Goal: Information Seeking & Learning: Understand process/instructions

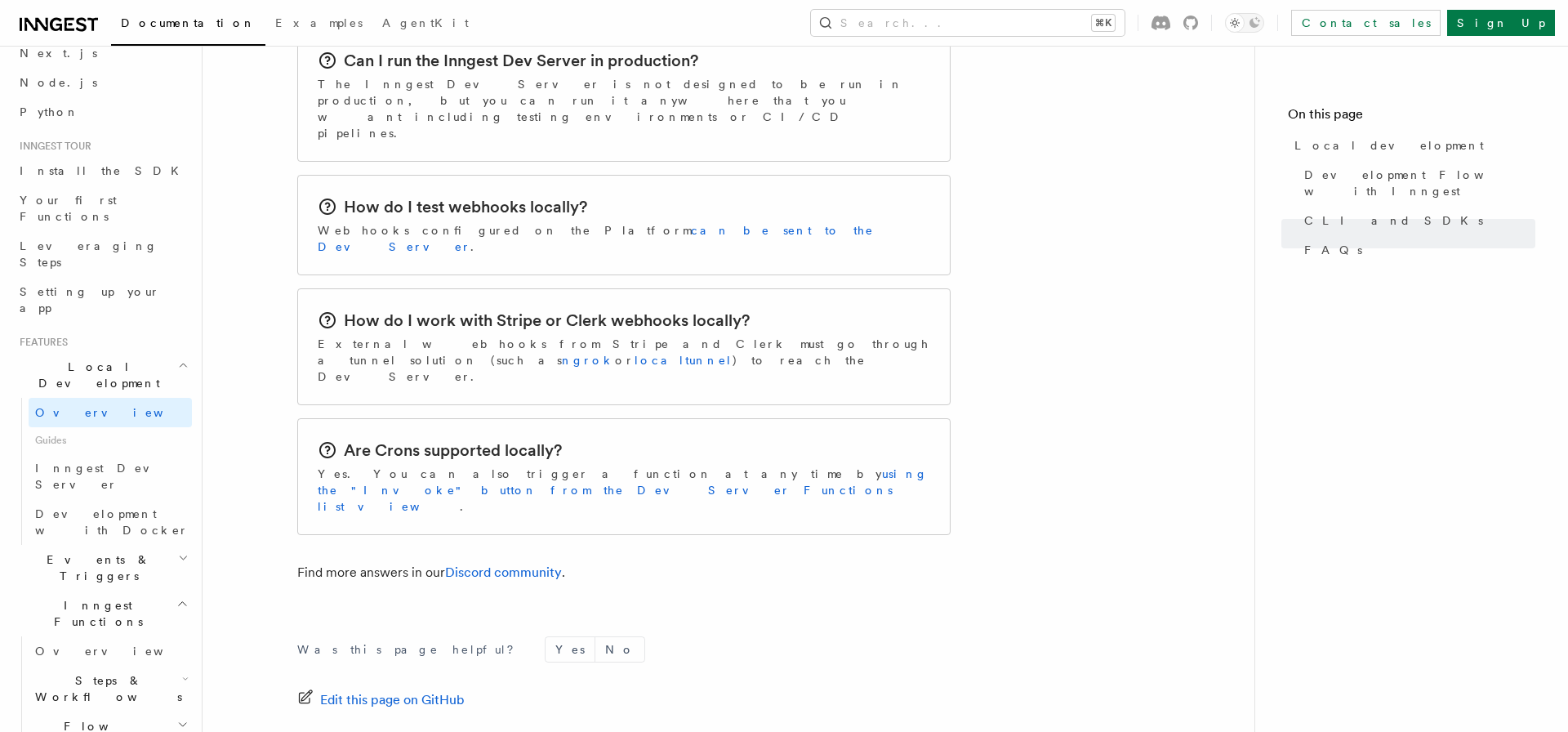
scroll to position [172, 0]
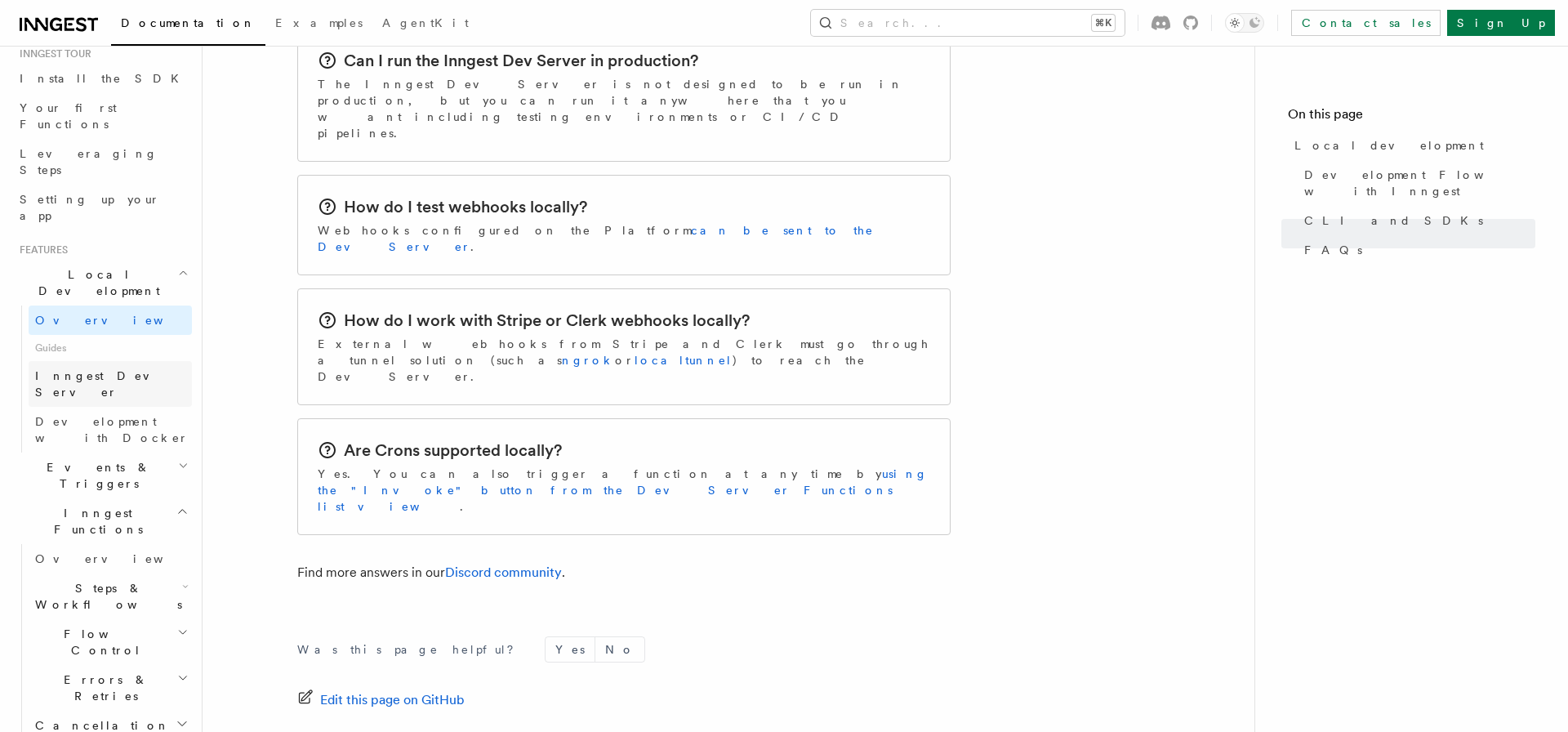
click at [98, 370] on span "Inngest Dev Server" at bounding box center [105, 384] width 140 height 30
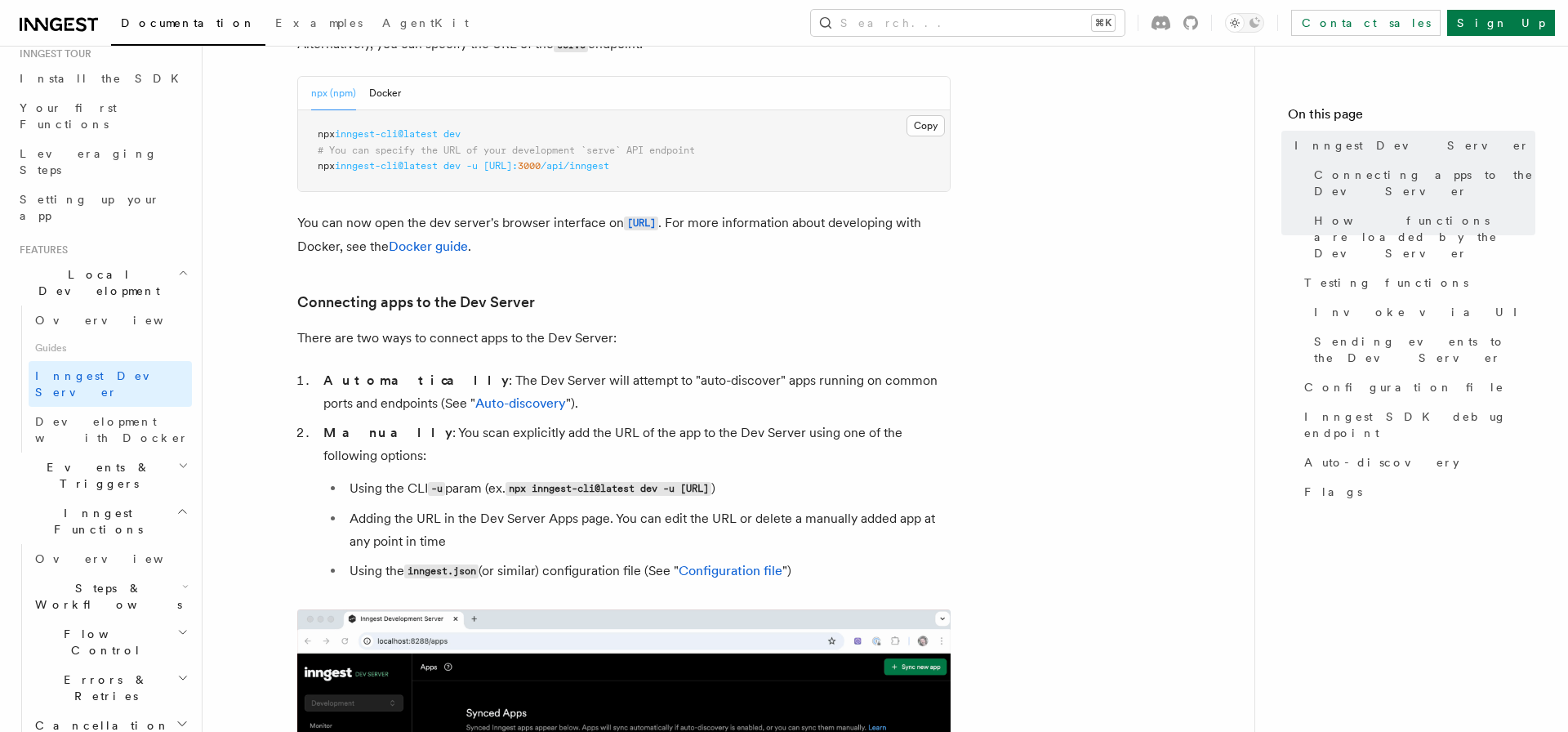
scroll to position [250, 0]
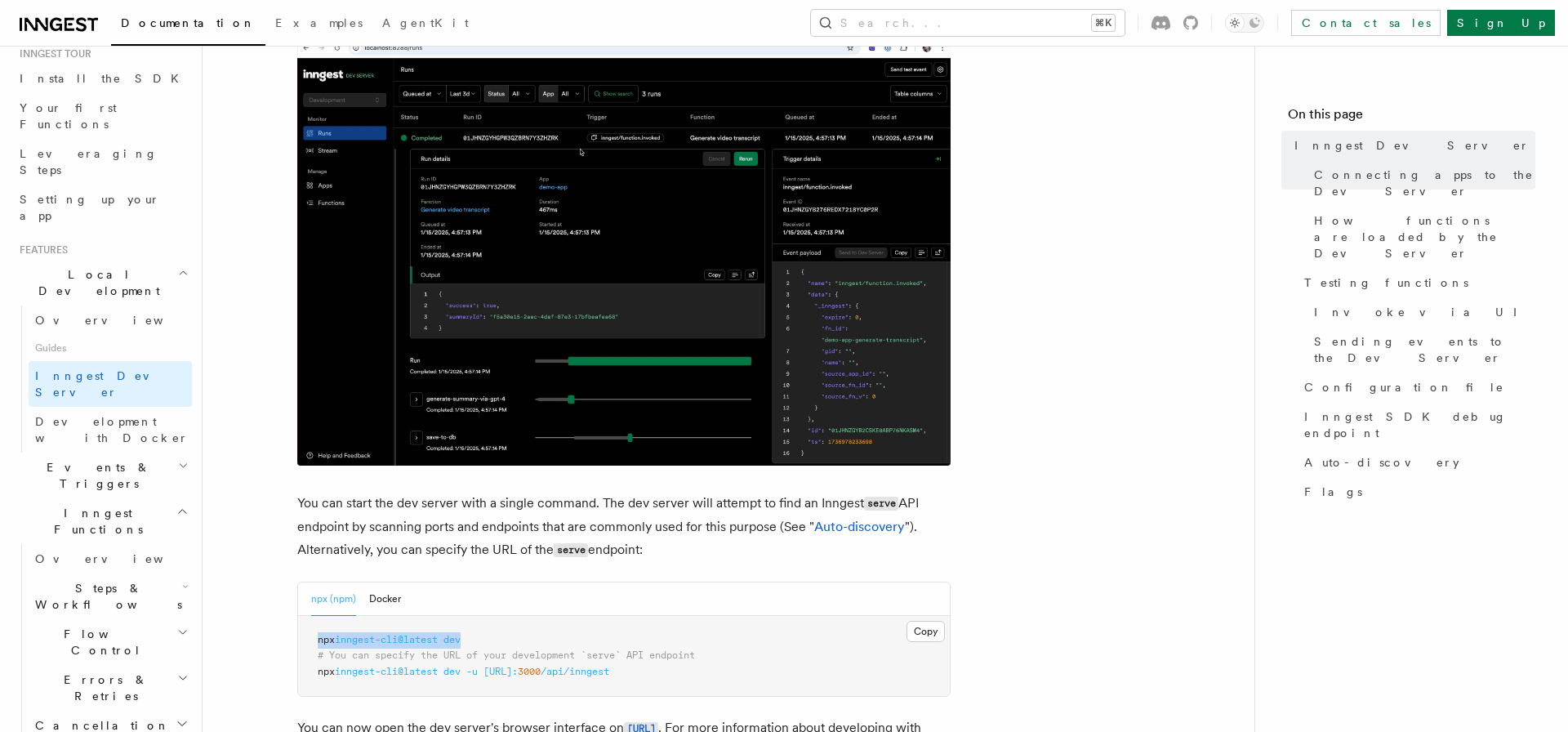
drag, startPoint x: 490, startPoint y: 196, endPoint x: 303, endPoint y: 196, distance: 187.0
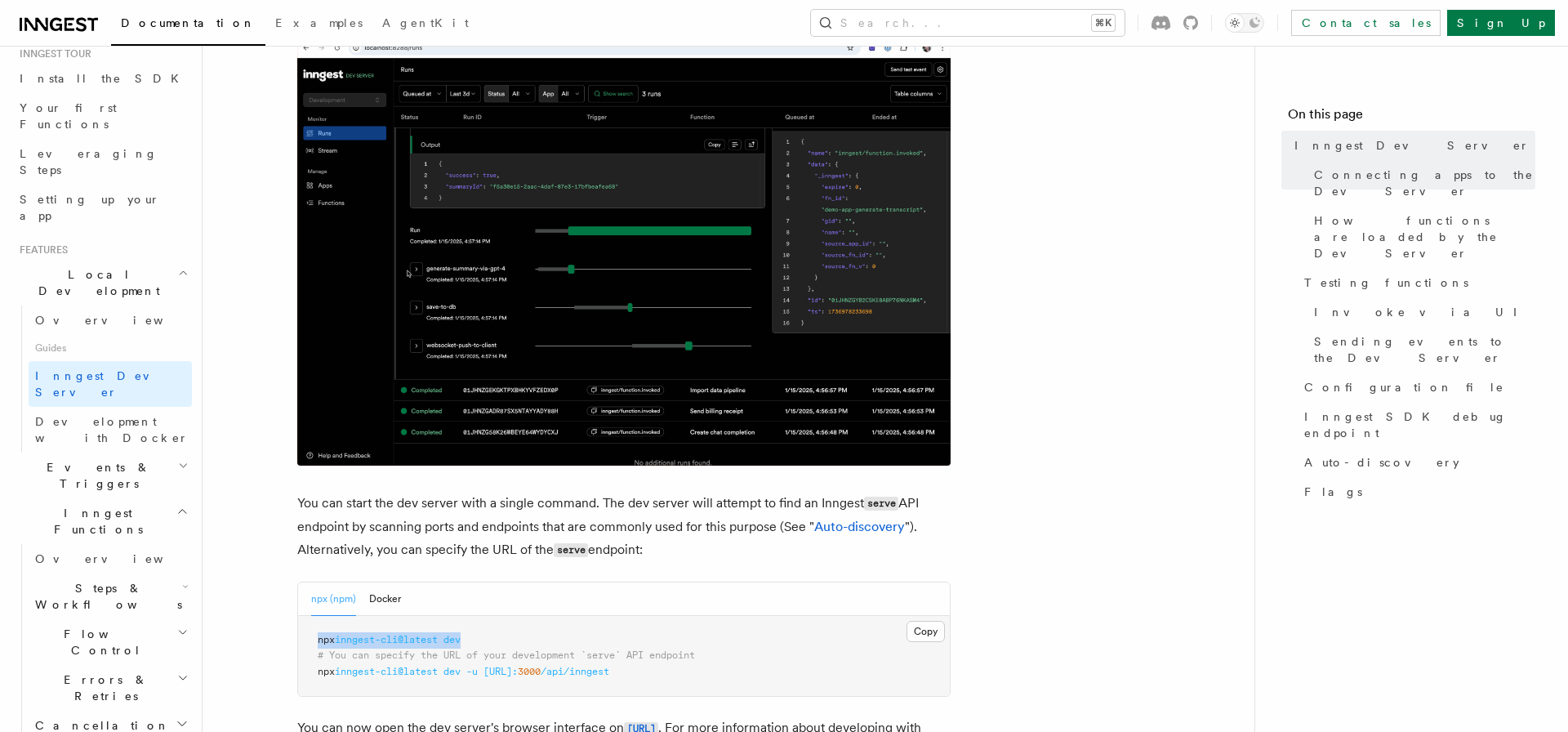
click at [303, 616] on pre "npx inngest-cli@latest dev # You can specify the URL of your development `serve…" at bounding box center [624, 656] width 652 height 81
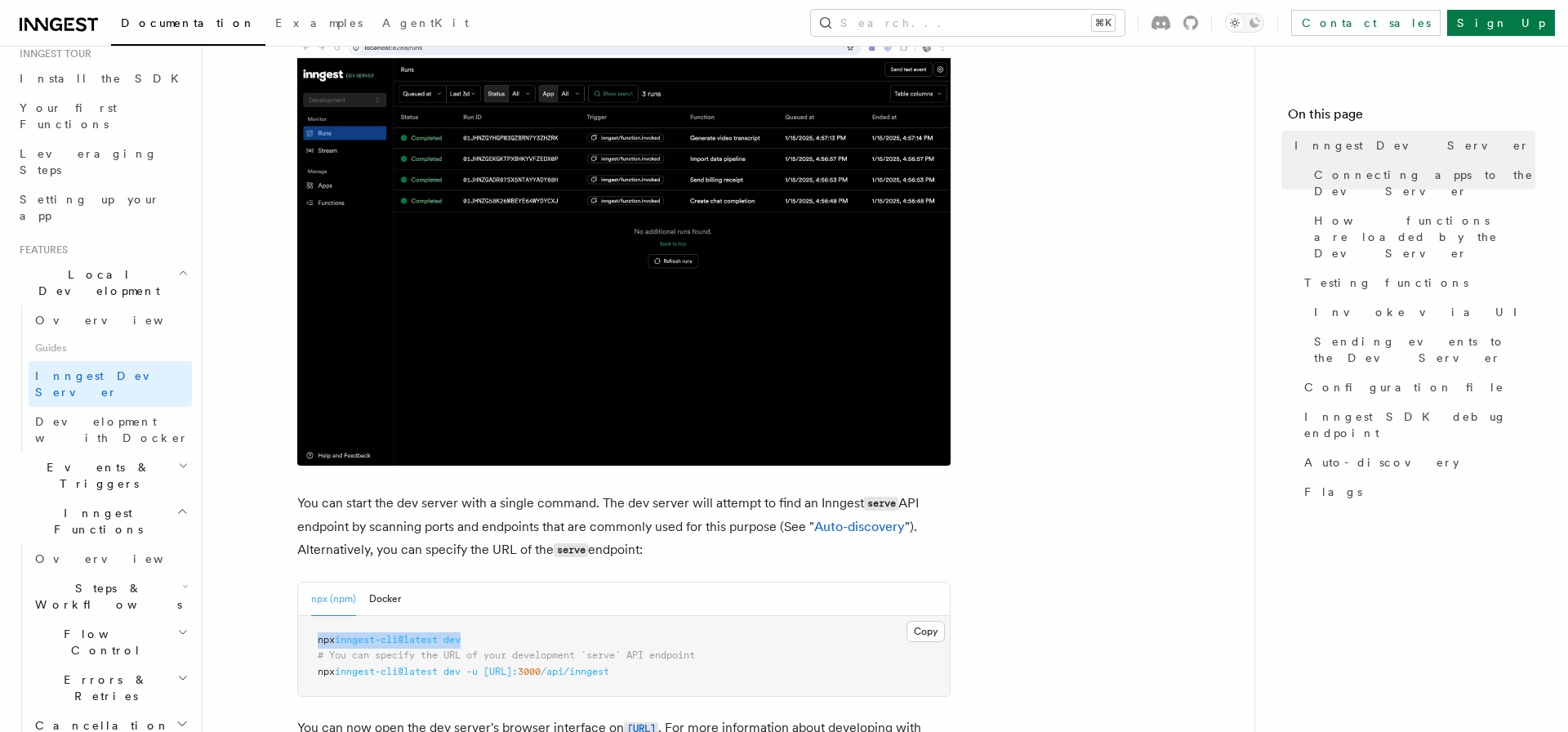
copy span "npx inngest-cli@latest dev"
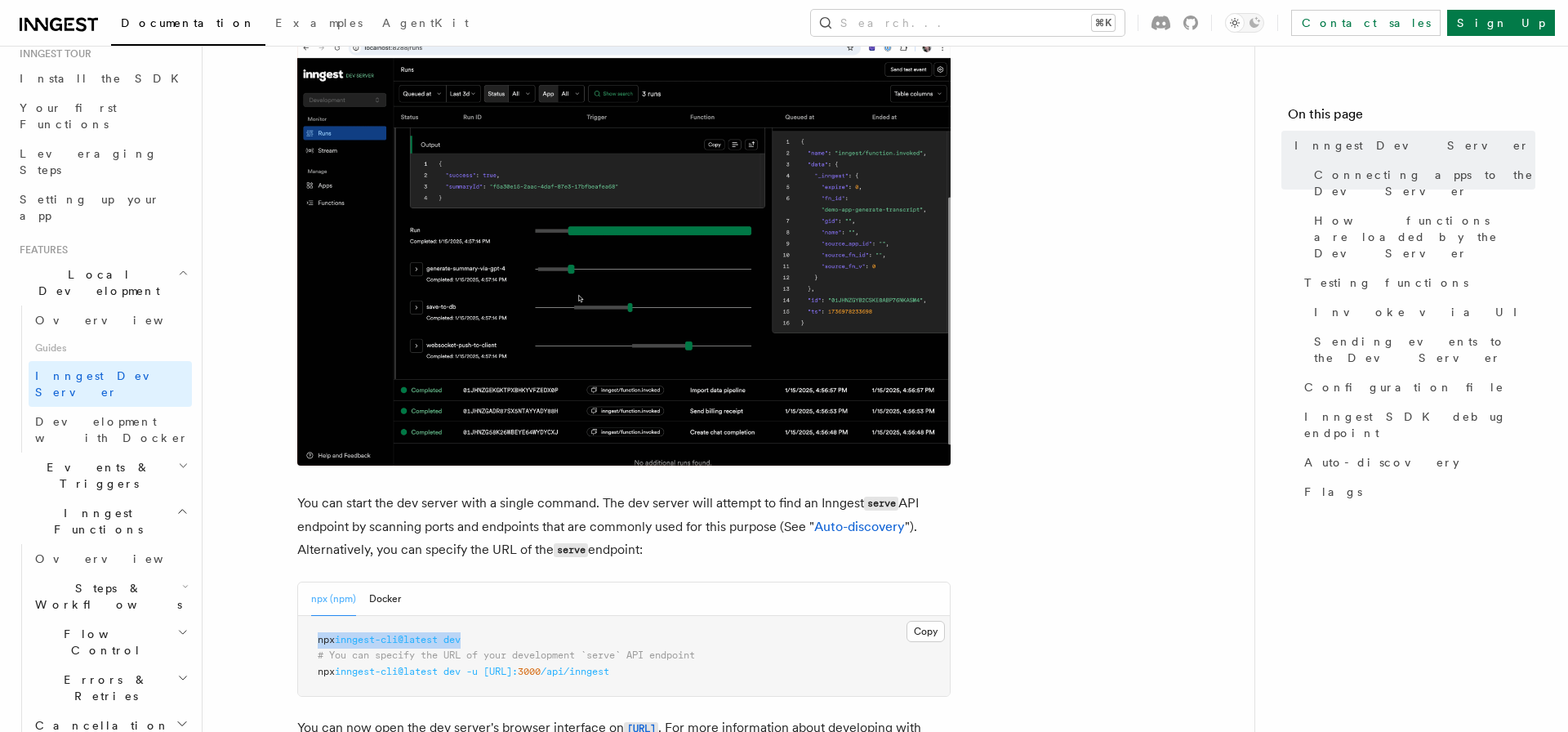
scroll to position [694, 0]
